Goal: Ask a question

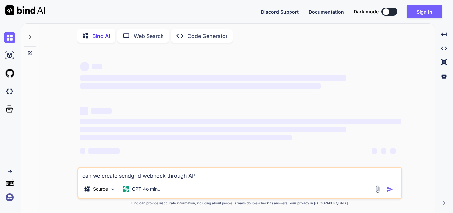
drag, startPoint x: 213, startPoint y: 176, endPoint x: 61, endPoint y: 182, distance: 152.0
click at [61, 182] on div "‌ ‌ ‌ ‌ ‌ ‌ ‌ ‌ ‌ ‌ ‌ ‌ ‌ ‌ can we create sendgrid webhook through API Source G…" at bounding box center [239, 131] width 391 height 166
type textarea "x"
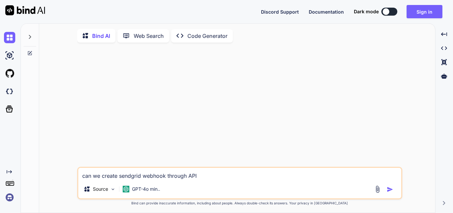
type textarea "i have set up magento in my system now i have set up my project in windows loca…"
type textarea "x"
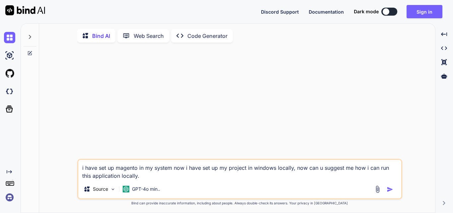
type textarea "i have set up magento in my system now i have set up my project in windows loca…"
click at [389, 189] on img "button" at bounding box center [390, 189] width 7 height 7
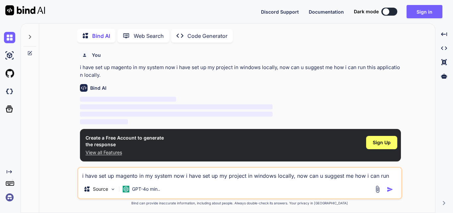
scroll to position [3, 0]
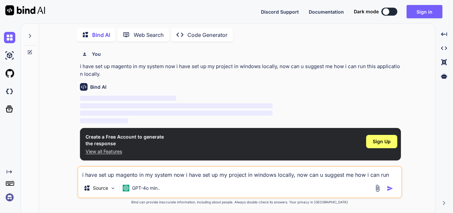
click at [392, 11] on button at bounding box center [390, 12] width 16 height 8
